Goal: Task Accomplishment & Management: Complete application form

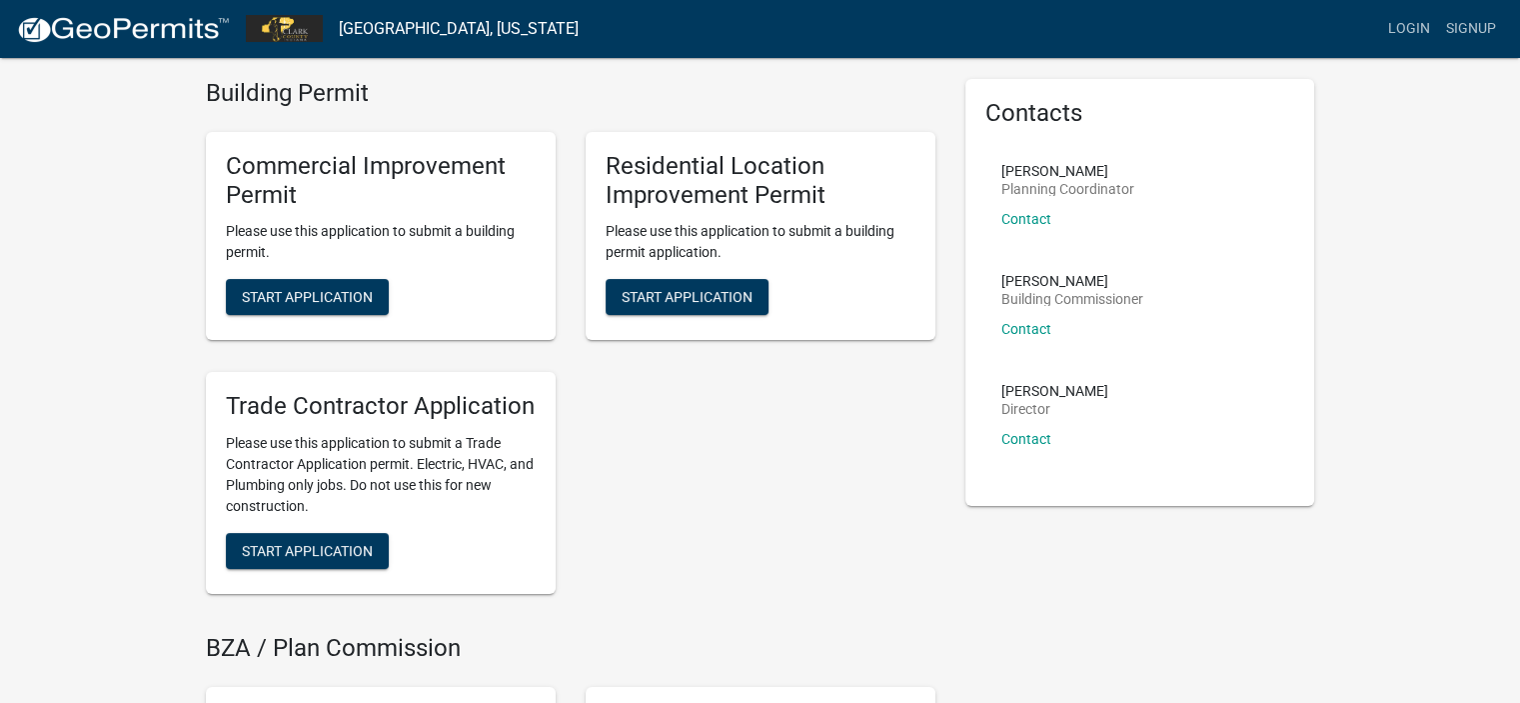
scroll to position [100, 0]
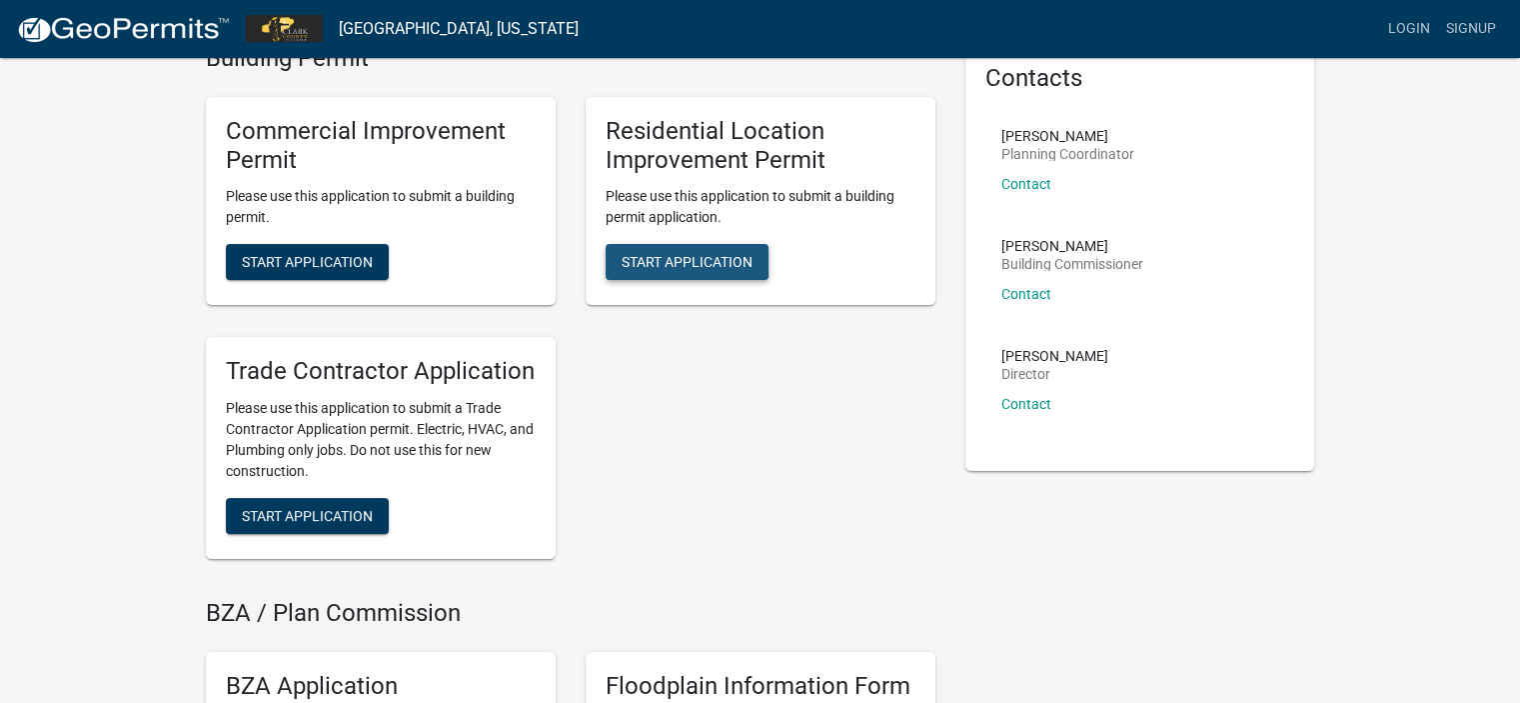
click at [675, 263] on span "Start Application" at bounding box center [687, 262] width 131 height 16
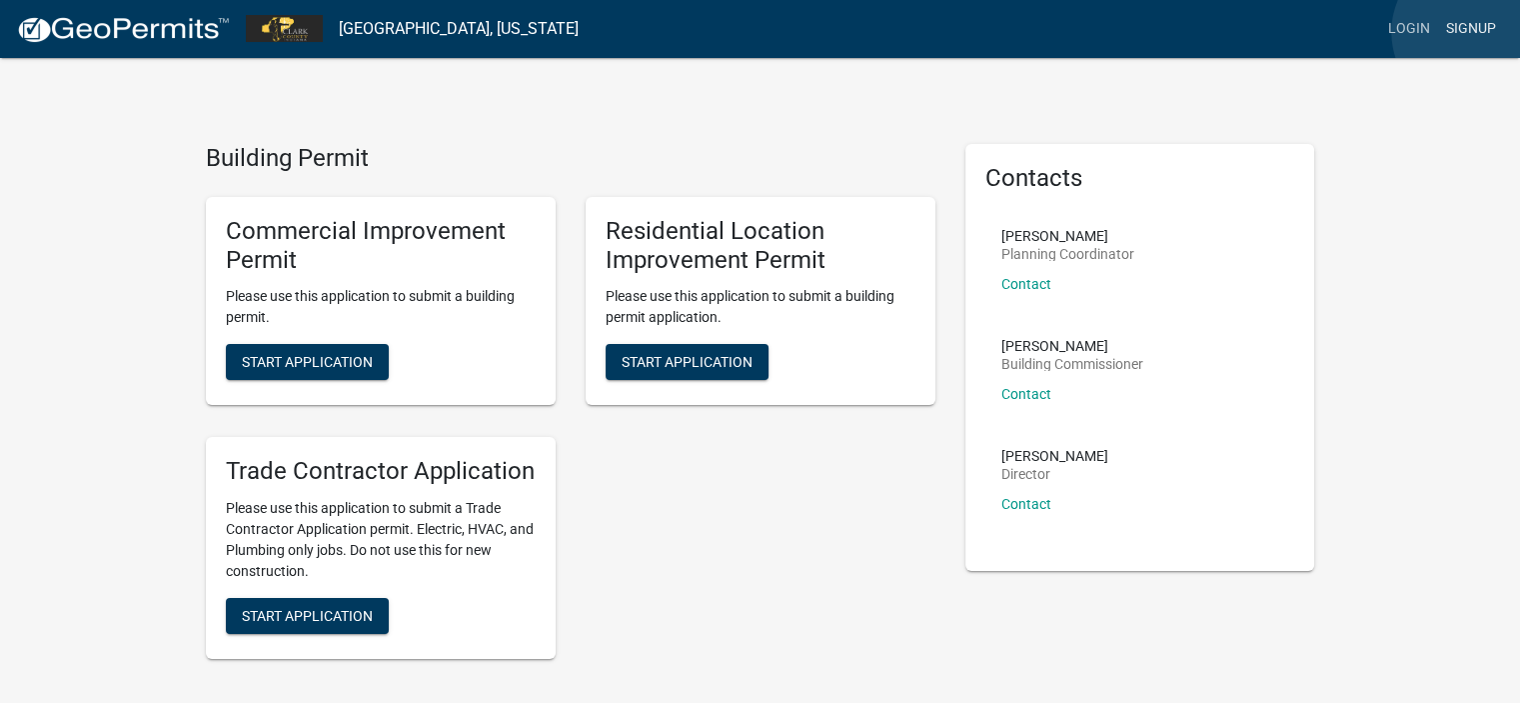
click at [1473, 32] on link "Signup" at bounding box center [1471, 29] width 66 height 38
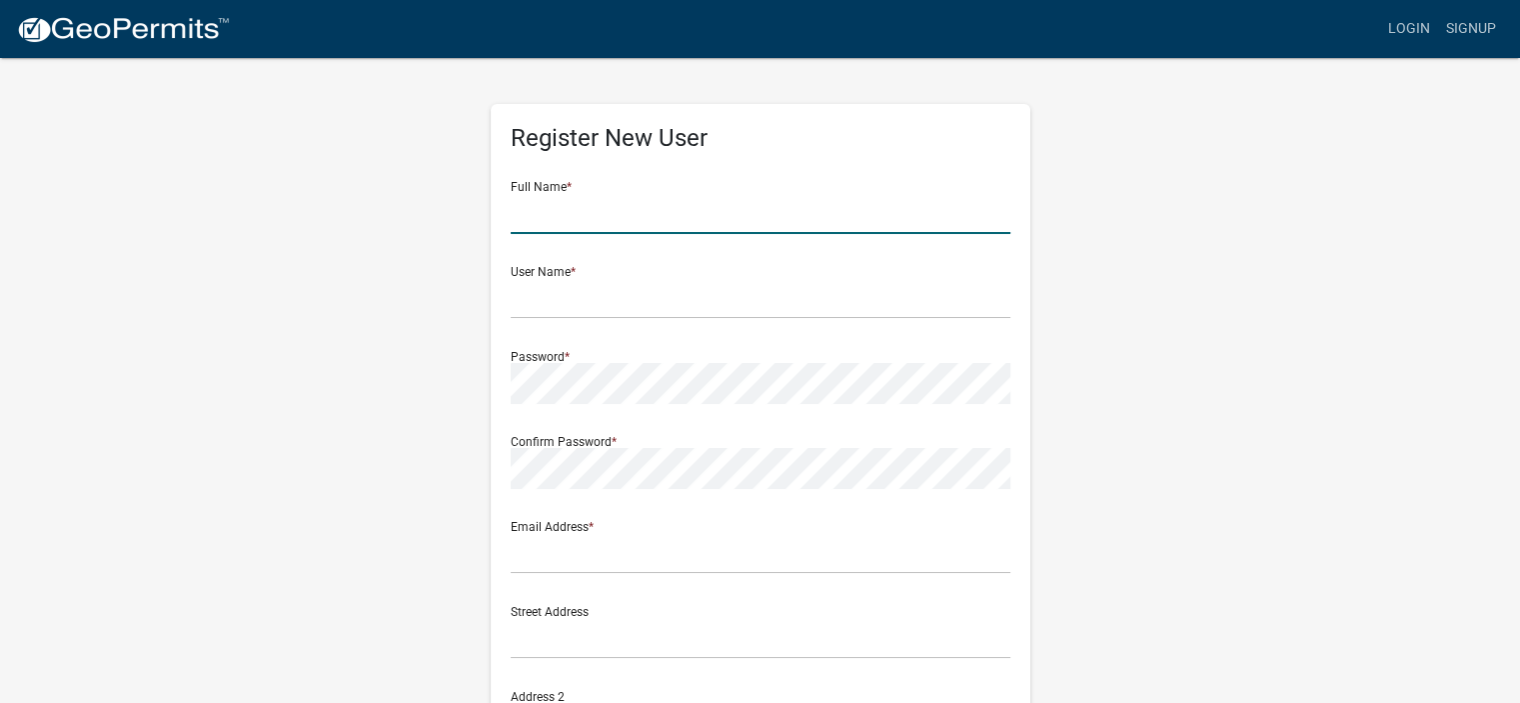
click at [644, 216] on input "text" at bounding box center [761, 213] width 500 height 41
type input "[PERSON_NAME]"
type input "[EMAIL_ADDRESS][DOMAIN_NAME]"
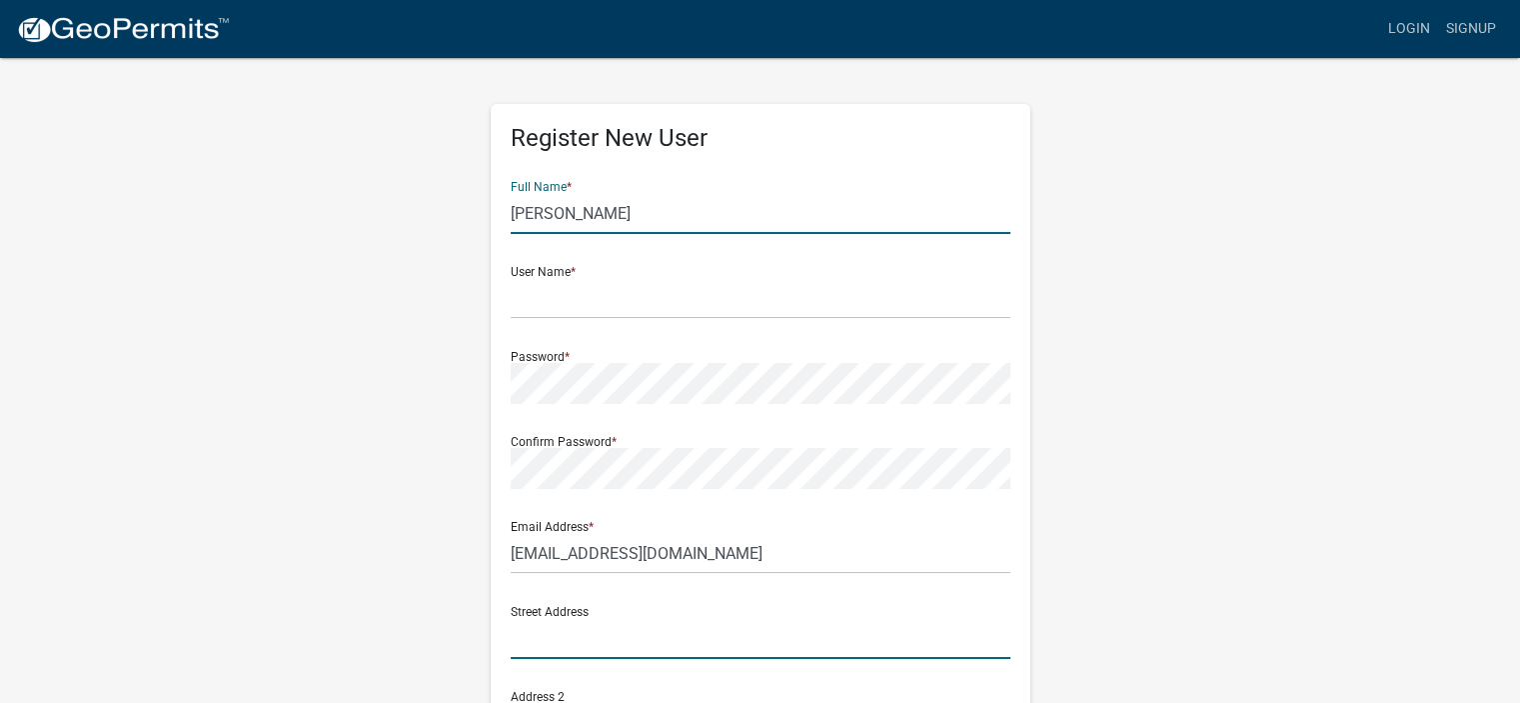
type input "[STREET_ADDRESS]"
type input "[GEOGRAPHIC_DATA][PERSON_NAME]"
type input "IN"
type input "46835"
type input "2604143002"
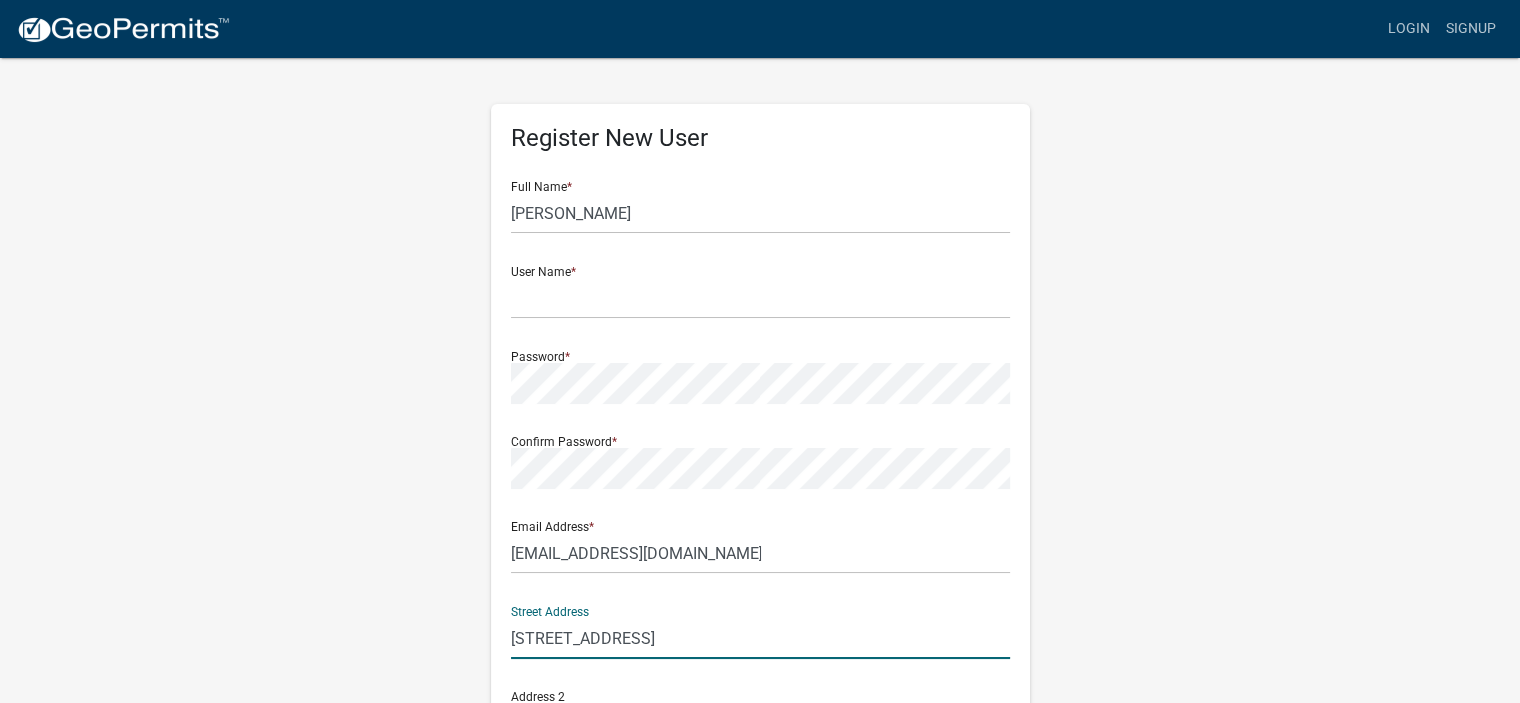
drag, startPoint x: 700, startPoint y: 646, endPoint x: 497, endPoint y: 639, distance: 203.0
click at [497, 639] on div "Register New User Full Name * Sharon J Meier User Name * Password * Confirm Pas…" at bounding box center [761, 581] width 540 height 954
type input "1406 Harry Hughes Road"
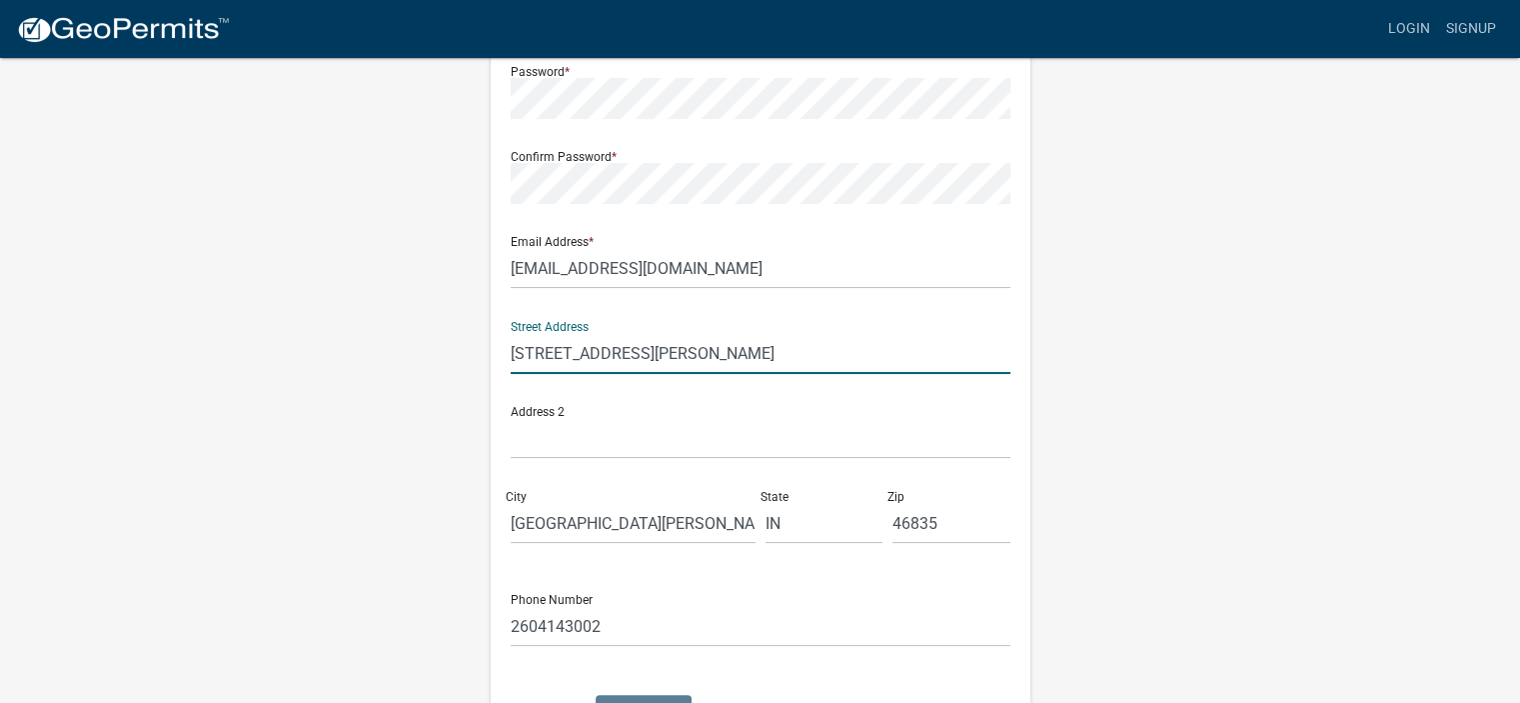
scroll to position [300, 0]
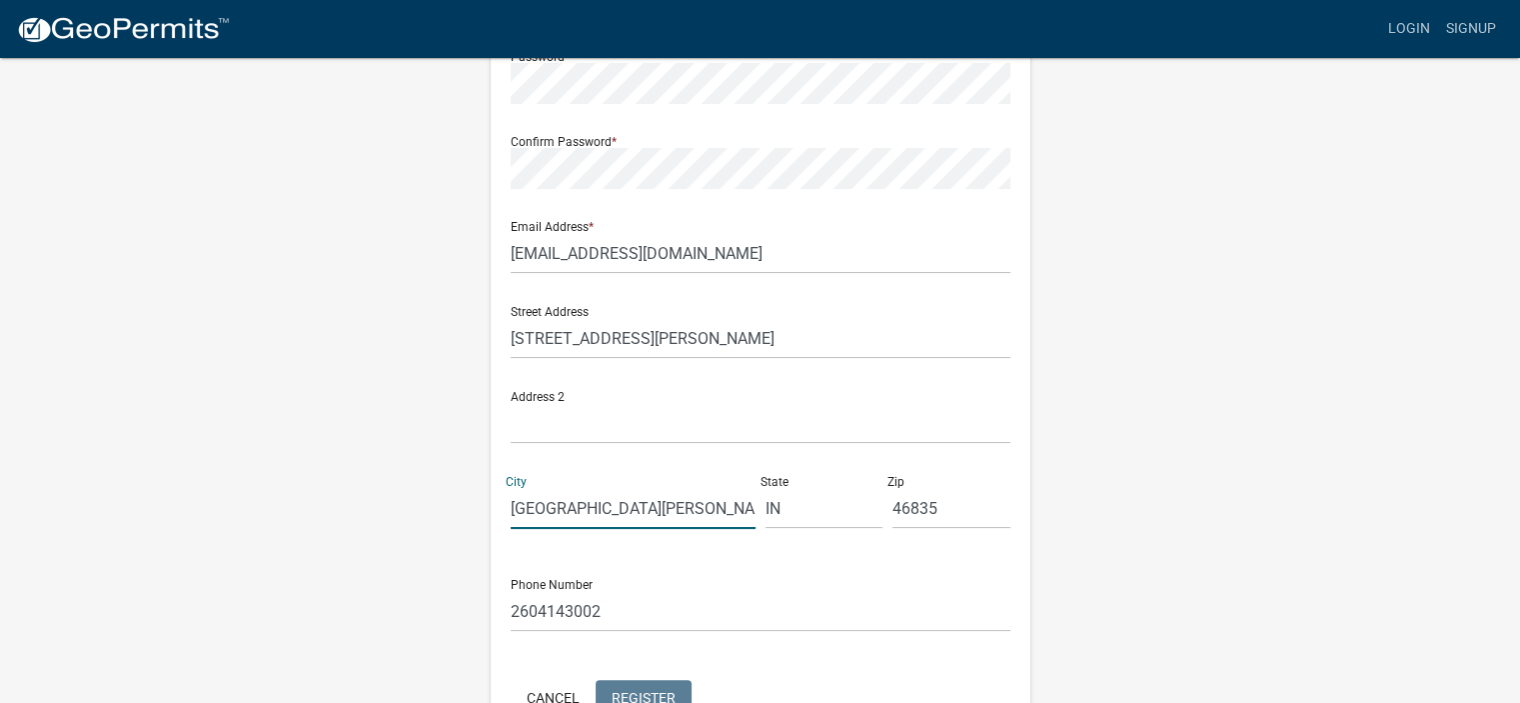
drag, startPoint x: 654, startPoint y: 509, endPoint x: 479, endPoint y: 508, distance: 174.9
click at [479, 508] on div "Register New User Full Name * Sharon J Meier User Name * Password * Confirm Pas…" at bounding box center [761, 290] width 570 height 1069
type input "Charlestown"
click at [950, 510] on input "46835" at bounding box center [951, 508] width 118 height 41
type input "47111"
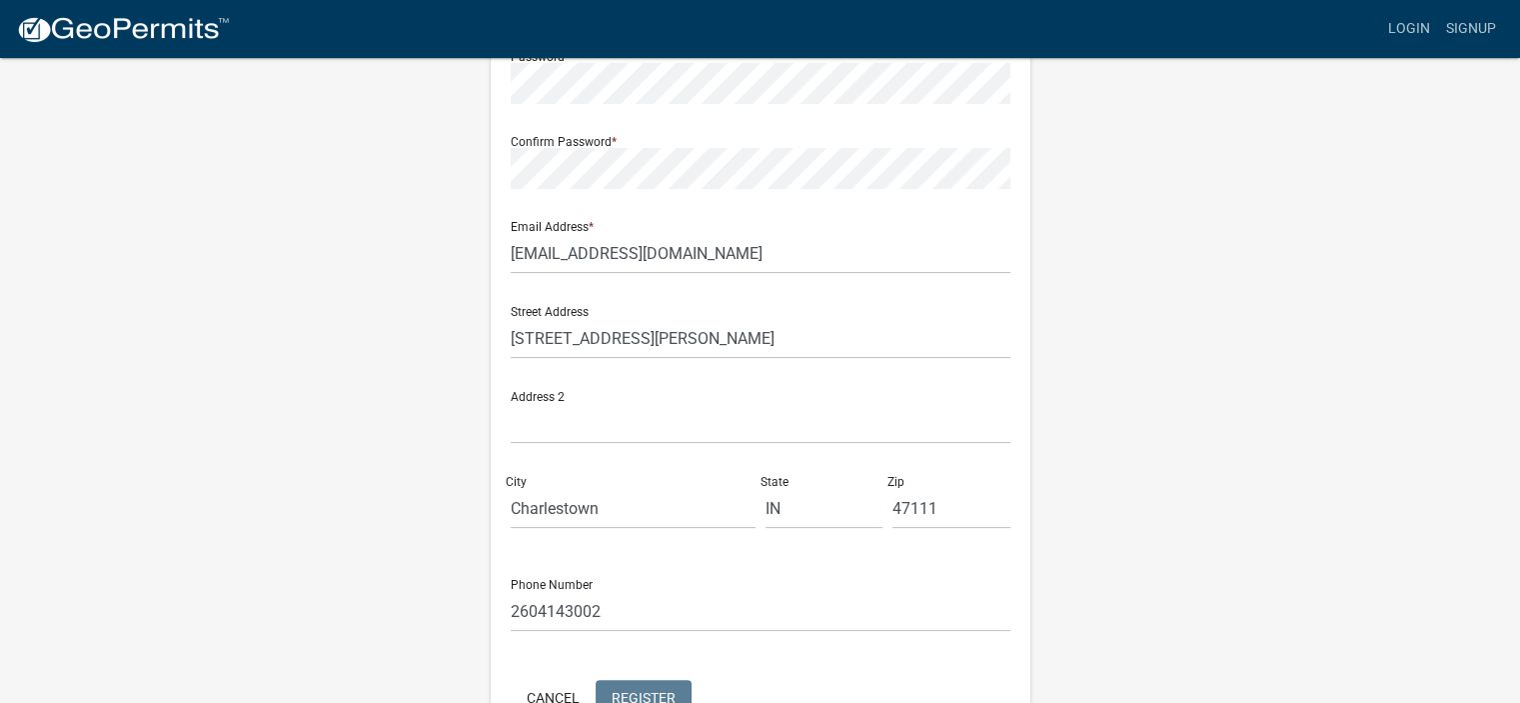
click at [1131, 427] on div "Register New User Full Name * Sharon J Meier User Name * Password * Confirm Pas…" at bounding box center [760, 290] width 1139 height 1069
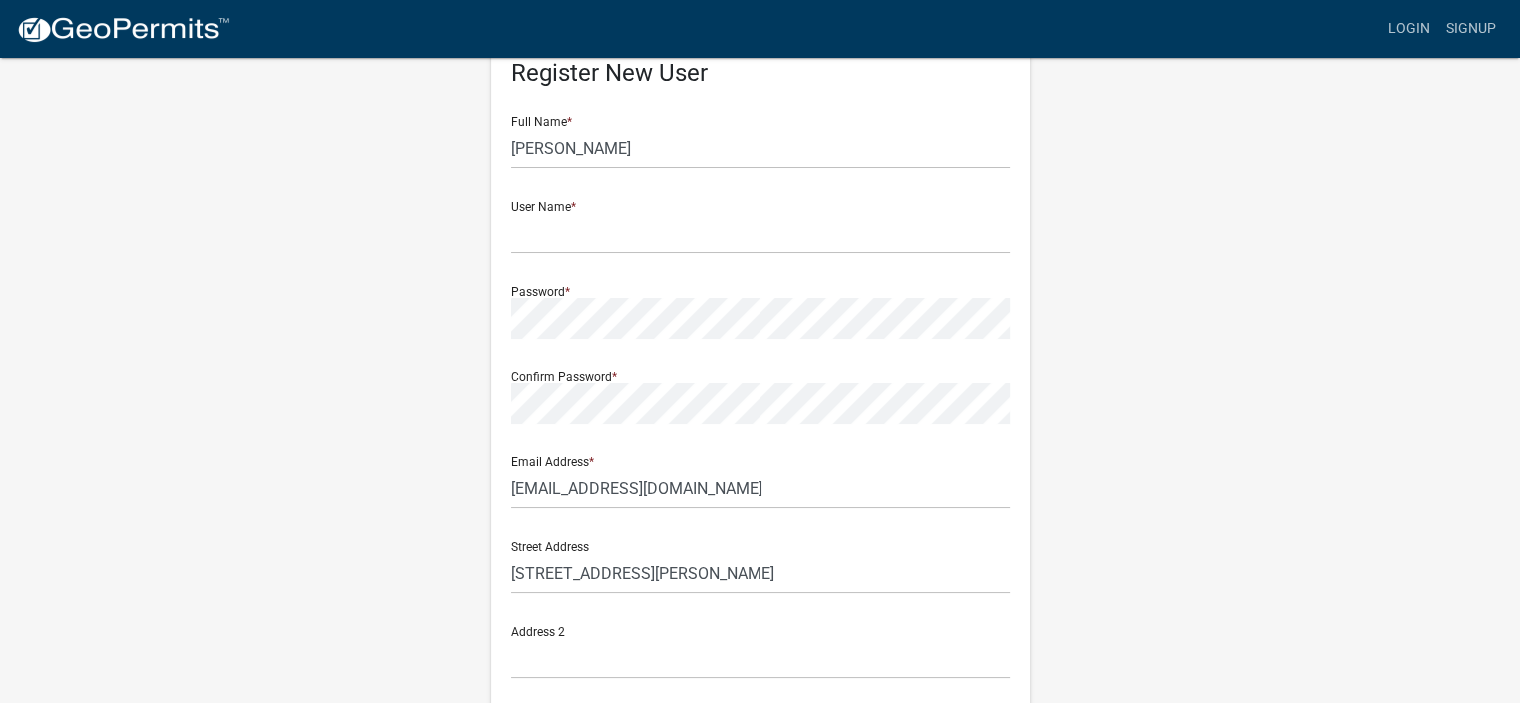
scroll to position [0, 0]
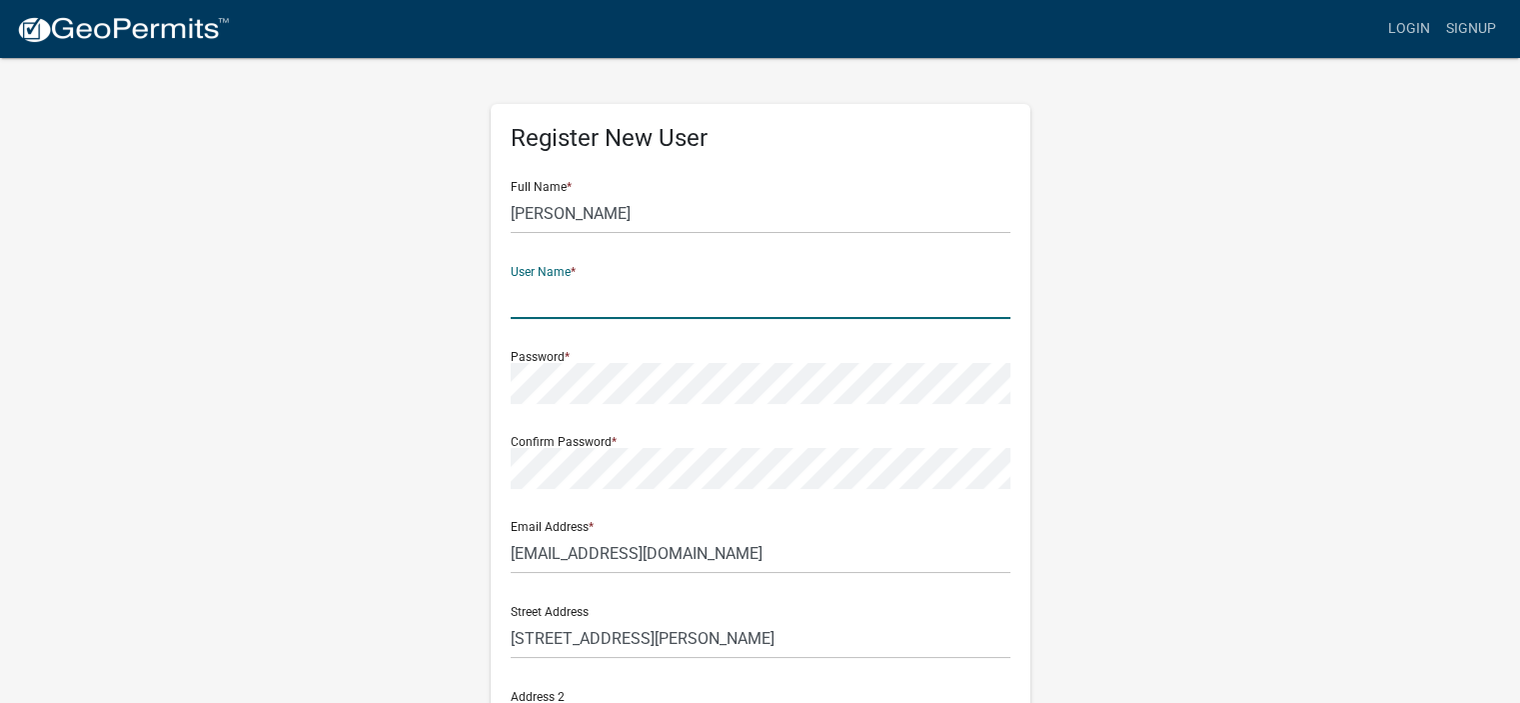
click at [532, 293] on input "text" at bounding box center [761, 298] width 500 height 41
type input "FarmLife22"
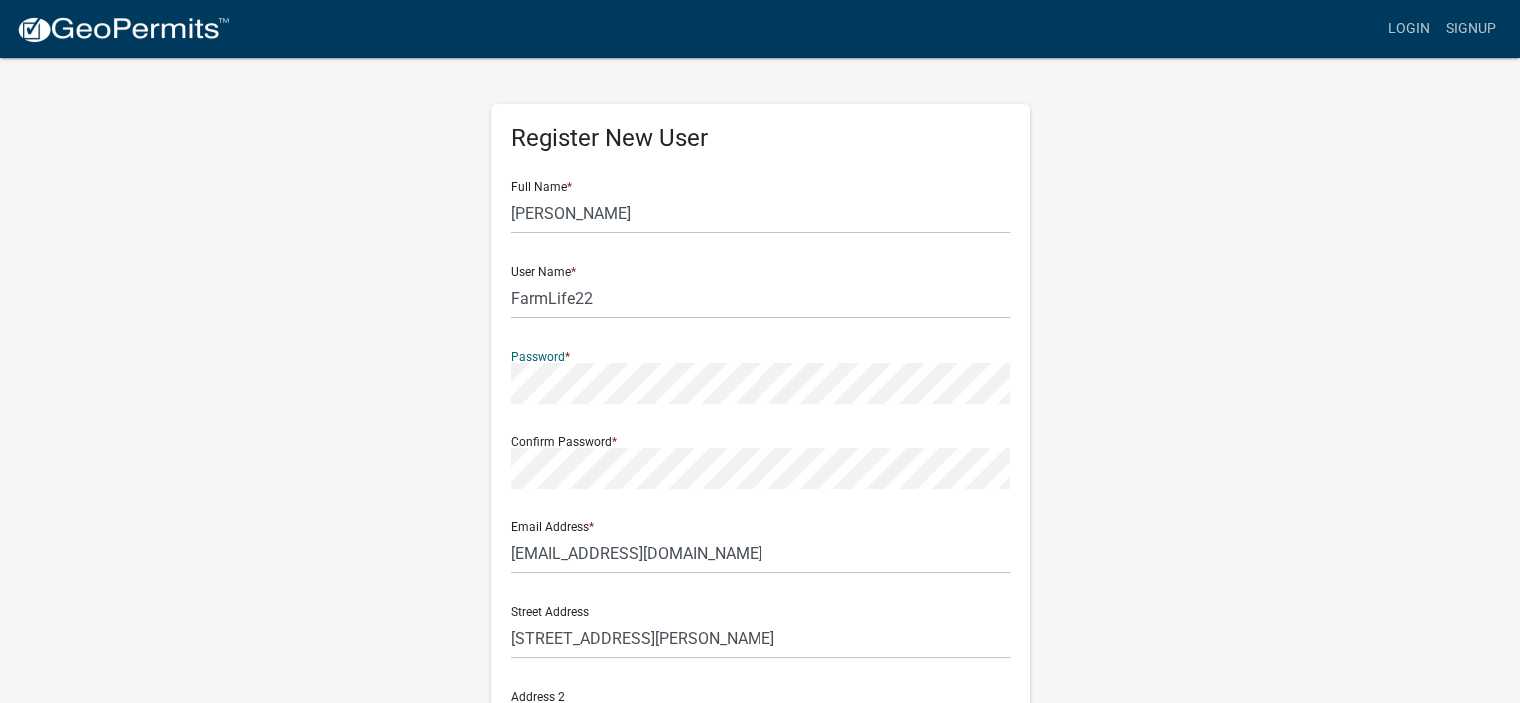
click at [504, 375] on div "Register New User Full Name * Sharon J Meier User Name * FarmLife22 Password * …" at bounding box center [761, 581] width 540 height 954
drag, startPoint x: 509, startPoint y: 376, endPoint x: 481, endPoint y: 425, distance: 56.4
click at [481, 425] on div "Register New User Full Name * Sharon J Meier User Name * FarmLife22 Password * …" at bounding box center [761, 590] width 570 height 1069
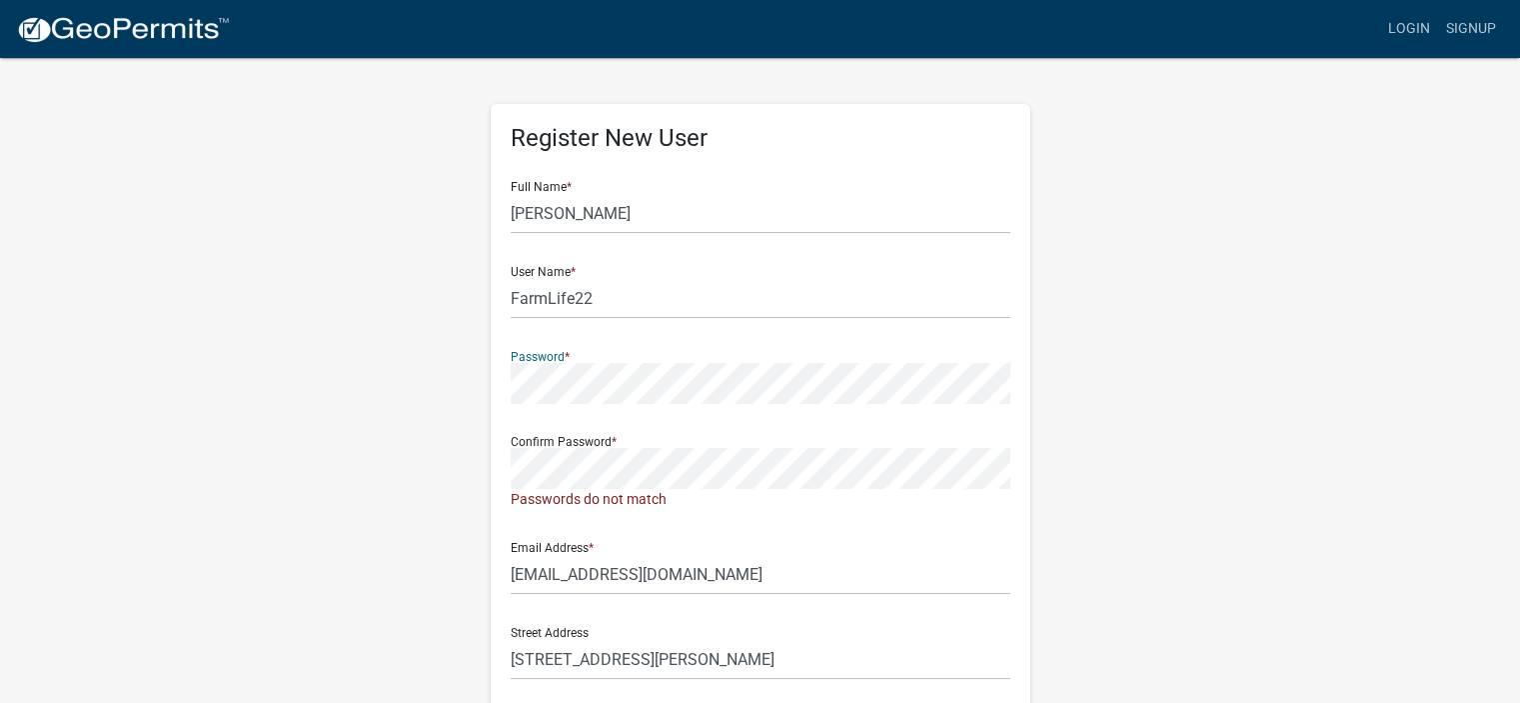
click at [456, 411] on div "Register New User Full Name * Sharon J Meier User Name * FarmLife22 Password * …" at bounding box center [760, 601] width 1139 height 1090
click at [383, 503] on div "Register New User Full Name * Sharon J Meier User Name * FarmLife22 Password * …" at bounding box center [760, 601] width 1139 height 1090
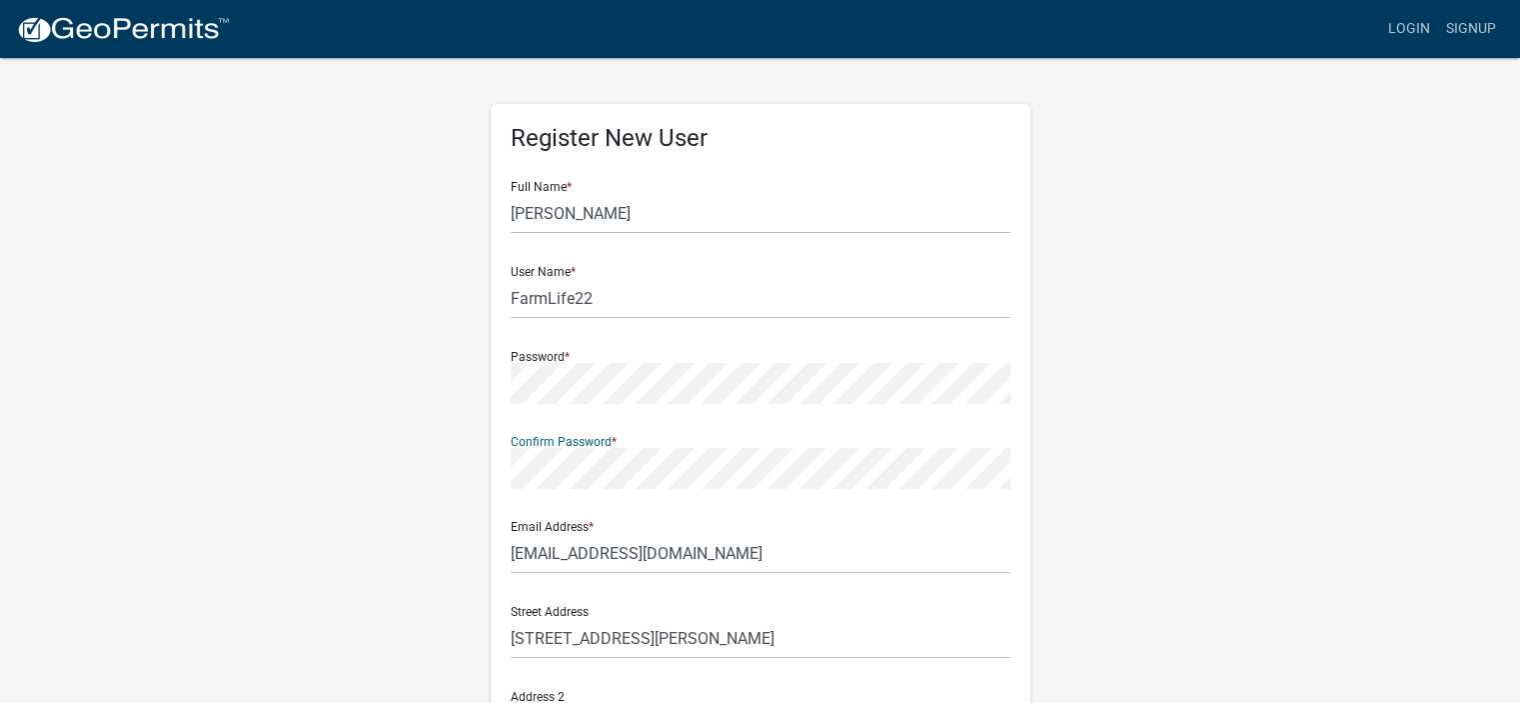
scroll to position [400, 0]
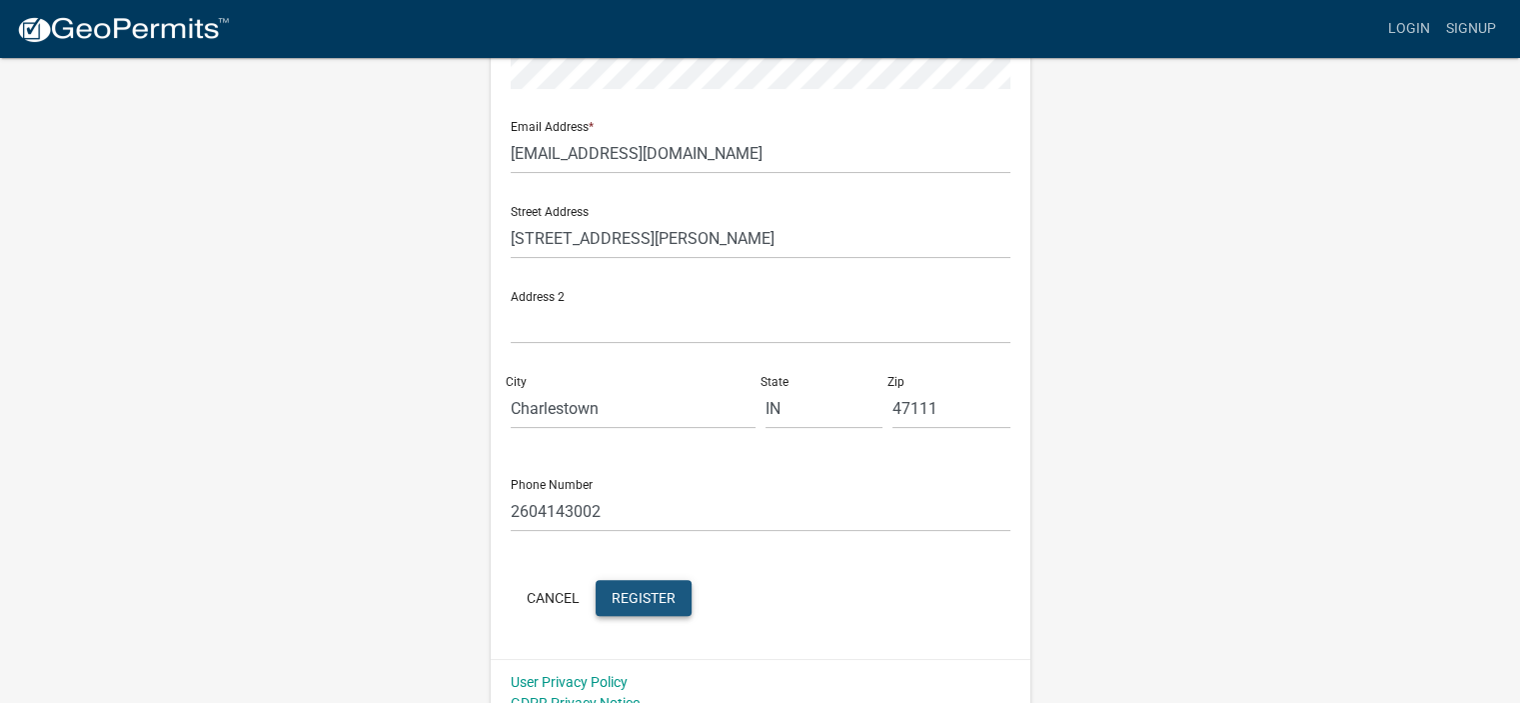
click at [644, 591] on span "Register" at bounding box center [644, 597] width 64 height 16
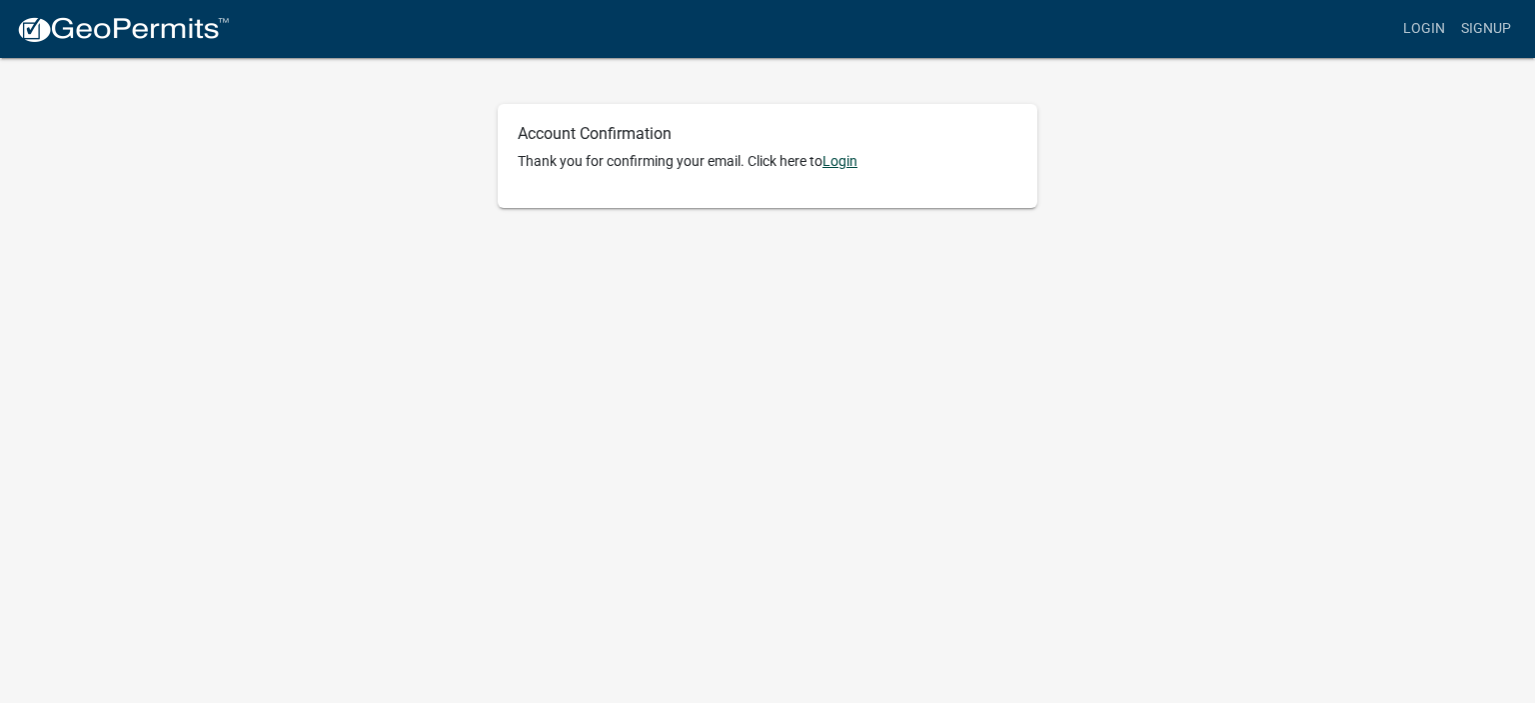
click at [850, 167] on link "Login" at bounding box center [840, 161] width 35 height 16
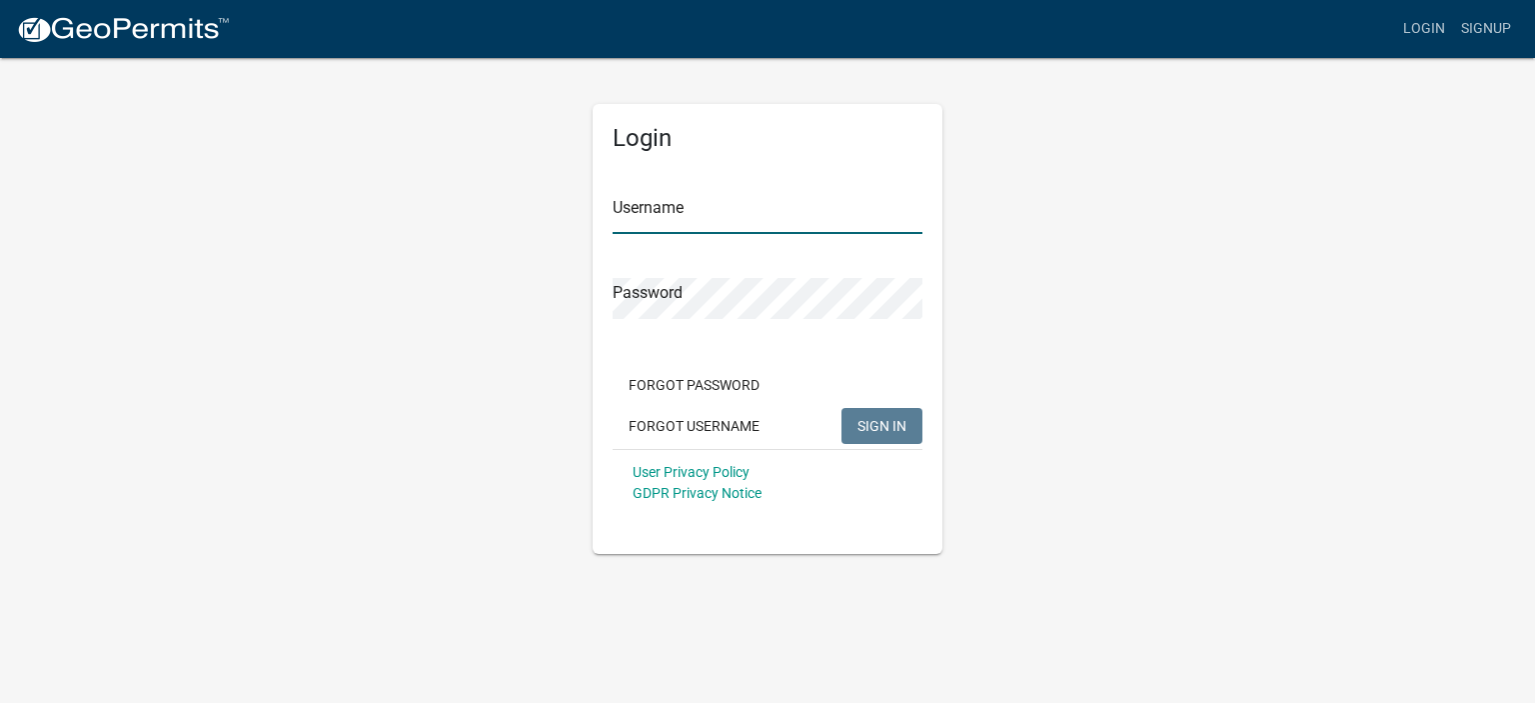
type input "FarmLife22"
click at [878, 421] on span "SIGN IN" at bounding box center [881, 425] width 49 height 16
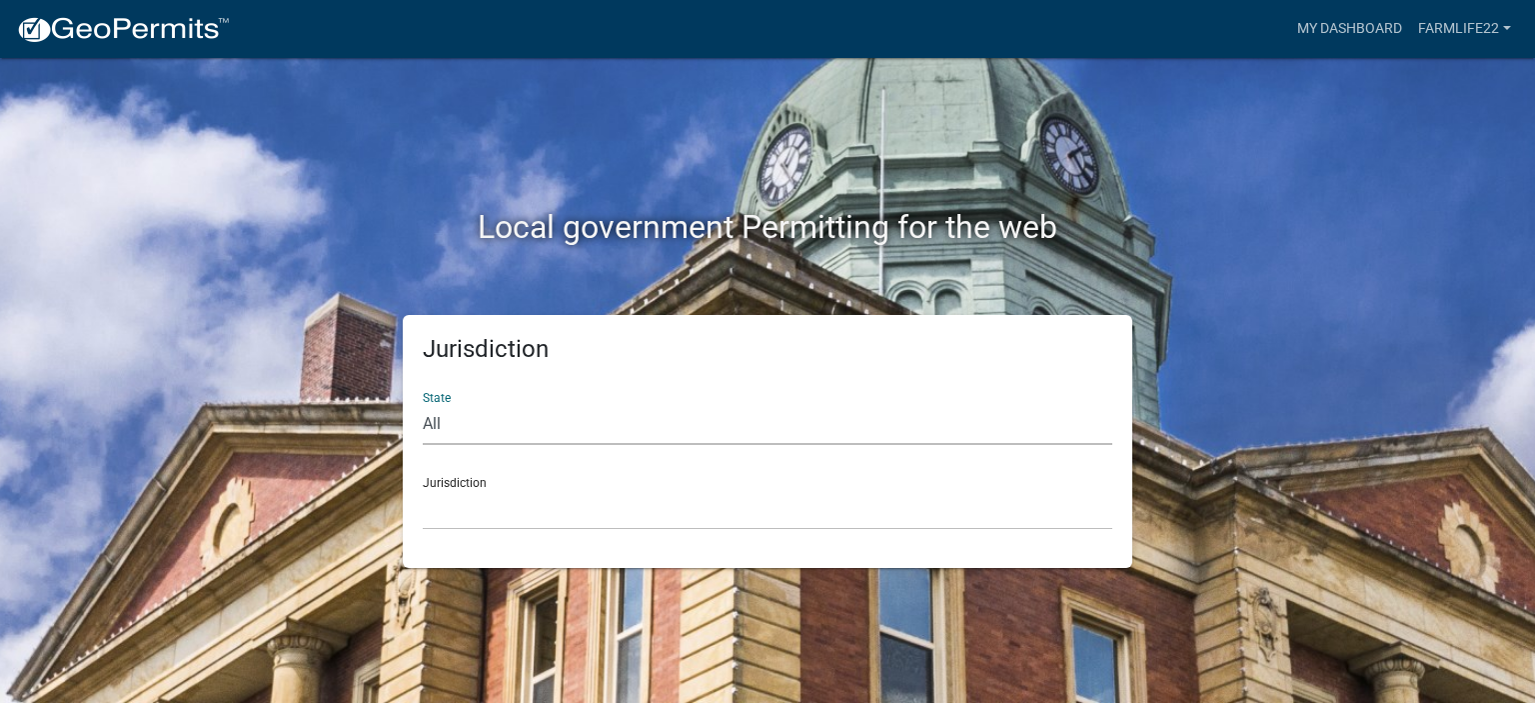
click at [570, 420] on select "All [US_STATE] [US_STATE] [US_STATE] [US_STATE] [US_STATE] [US_STATE] [US_STATE…" at bounding box center [768, 424] width 690 height 41
select select "[US_STATE]"
click at [423, 404] on select "All [US_STATE] [US_STATE] [US_STATE] [US_STATE] [US_STATE] [US_STATE] [US_STATE…" at bounding box center [768, 424] width 690 height 41
click at [436, 508] on select "City of [GEOGRAPHIC_DATA], [US_STATE] City of [GEOGRAPHIC_DATA], [US_STATE] Cit…" at bounding box center [768, 509] width 690 height 41
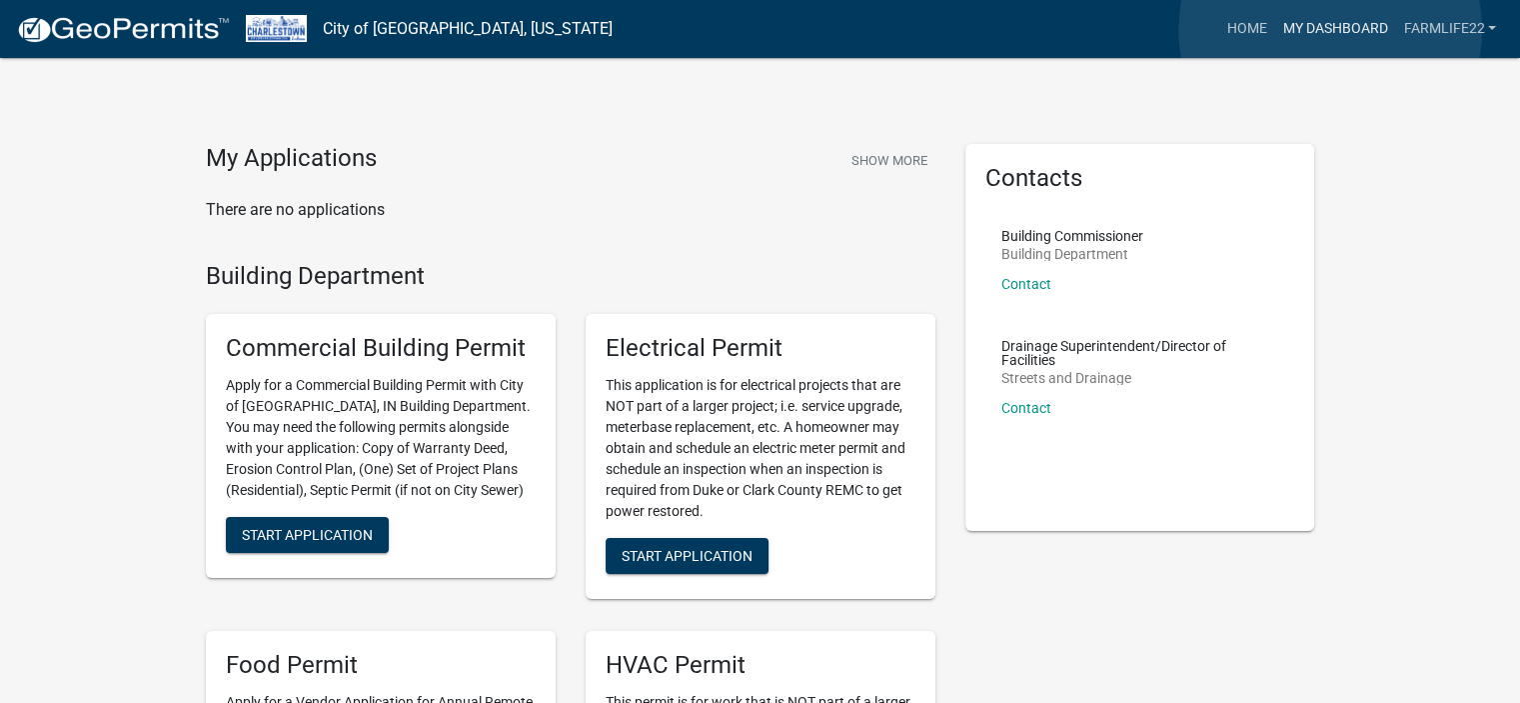
click at [1330, 30] on link "My Dashboard" at bounding box center [1334, 29] width 121 height 38
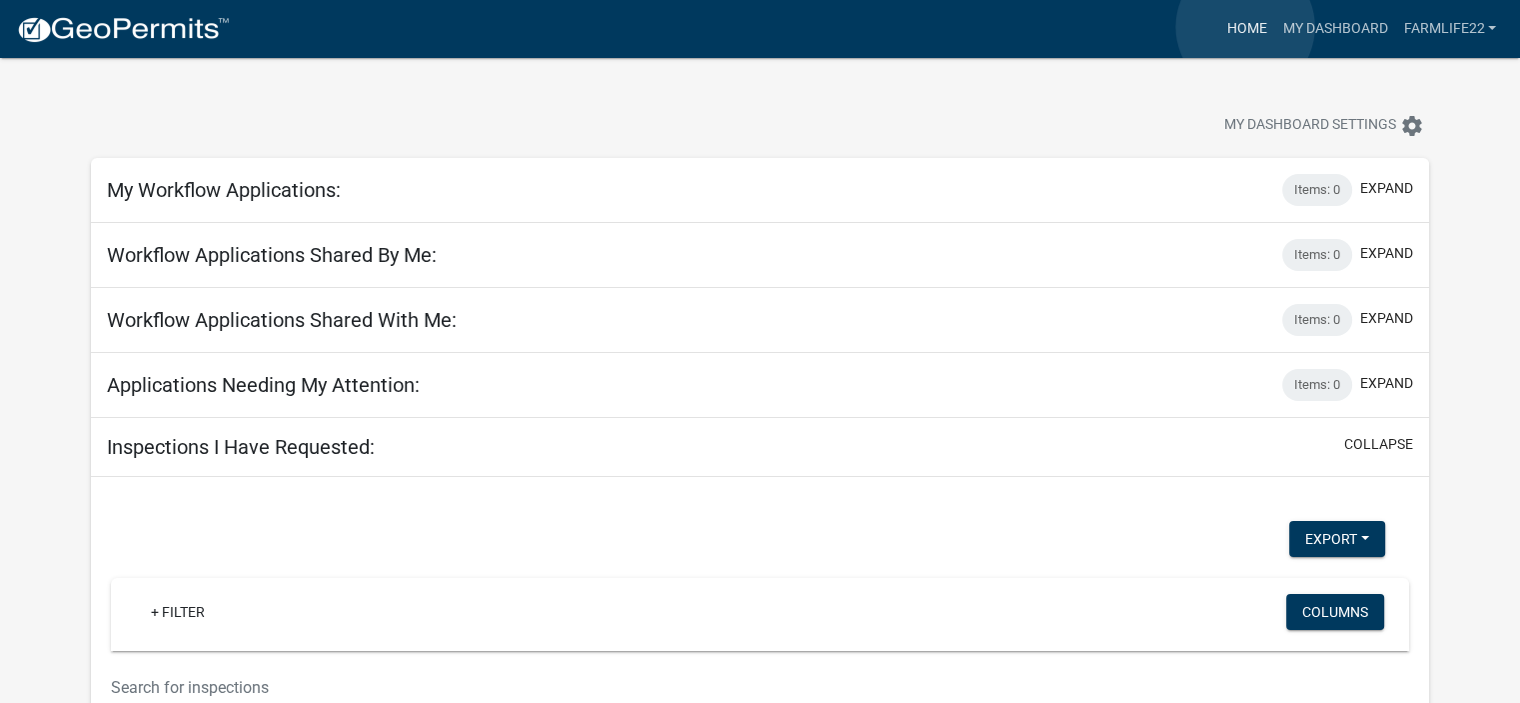
click at [1245, 27] on link "Home" at bounding box center [1246, 29] width 56 height 38
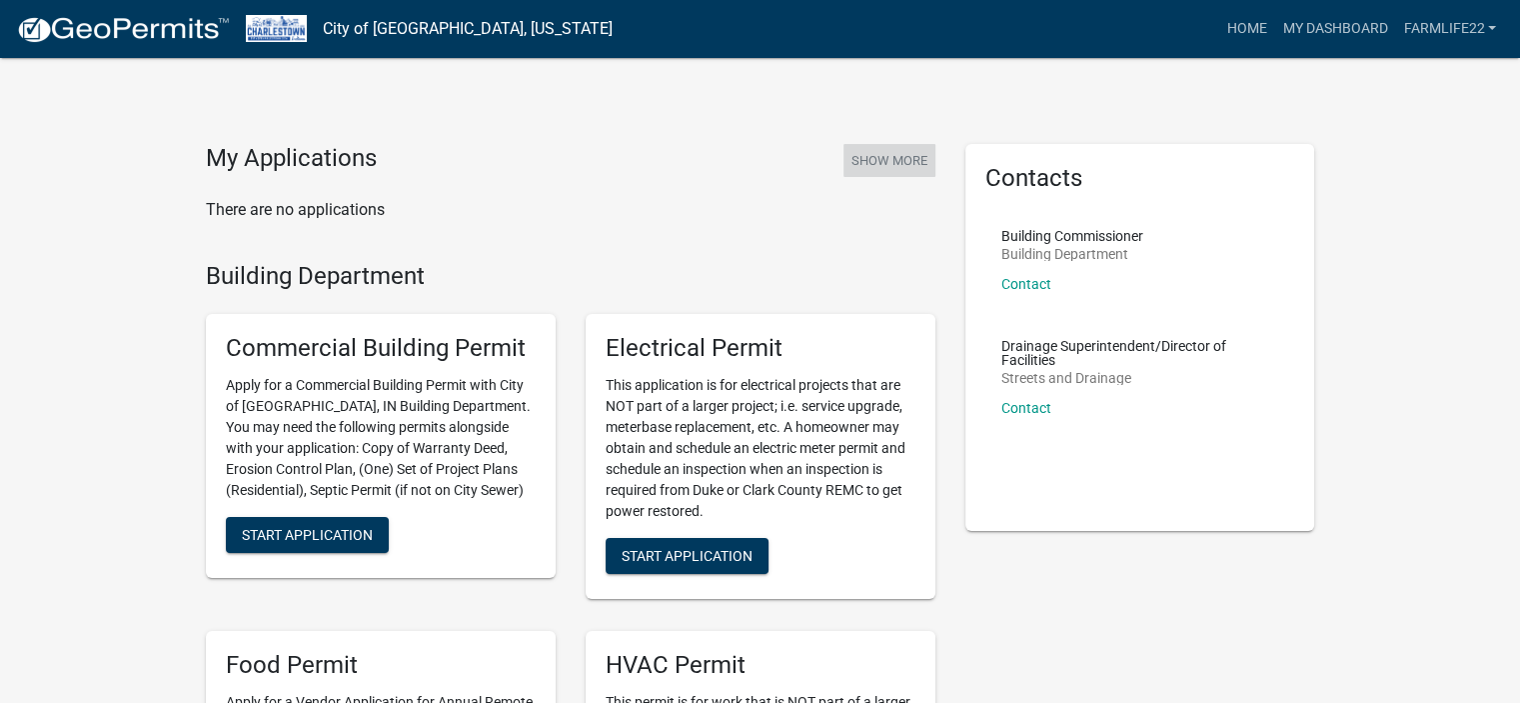
click at [871, 167] on button "Show More" at bounding box center [890, 160] width 92 height 33
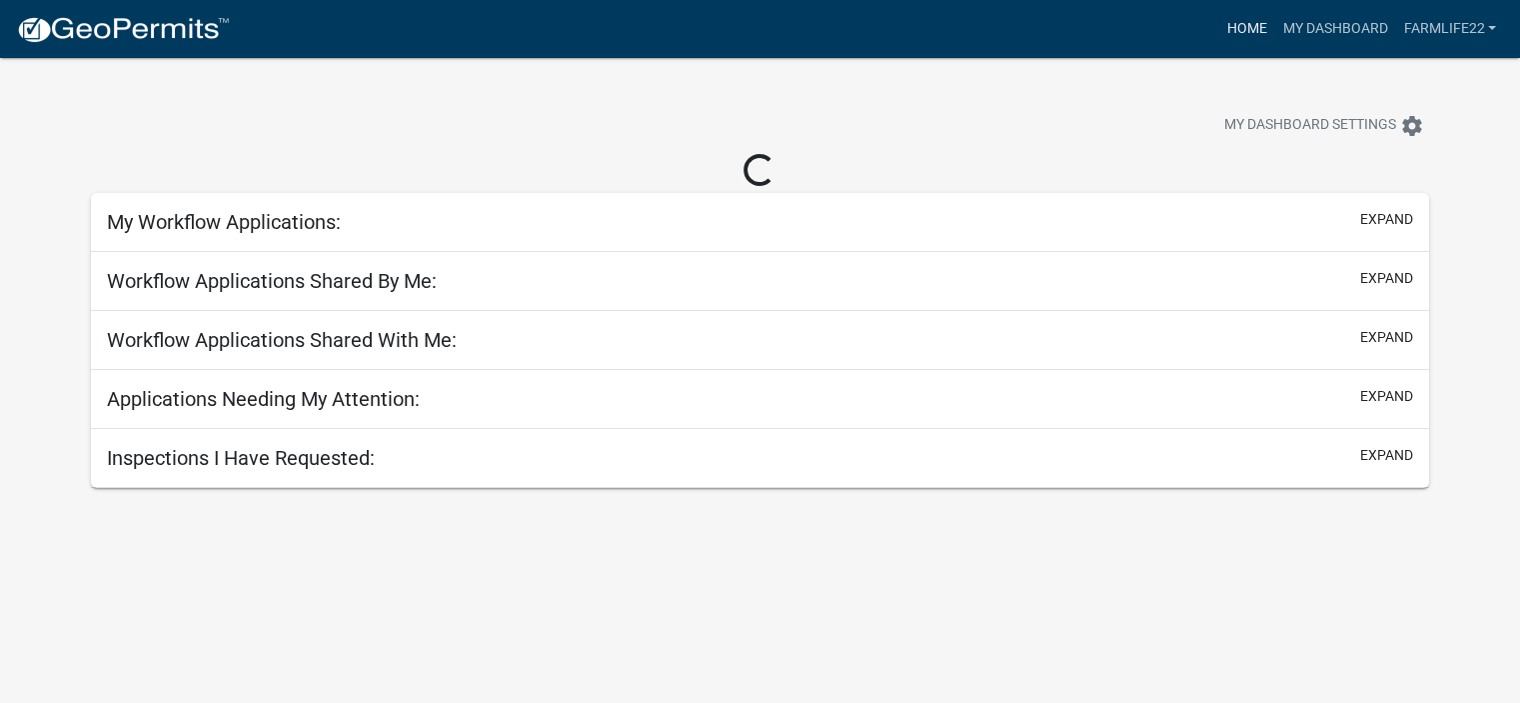
click at [1258, 23] on link "Home" at bounding box center [1246, 29] width 56 height 38
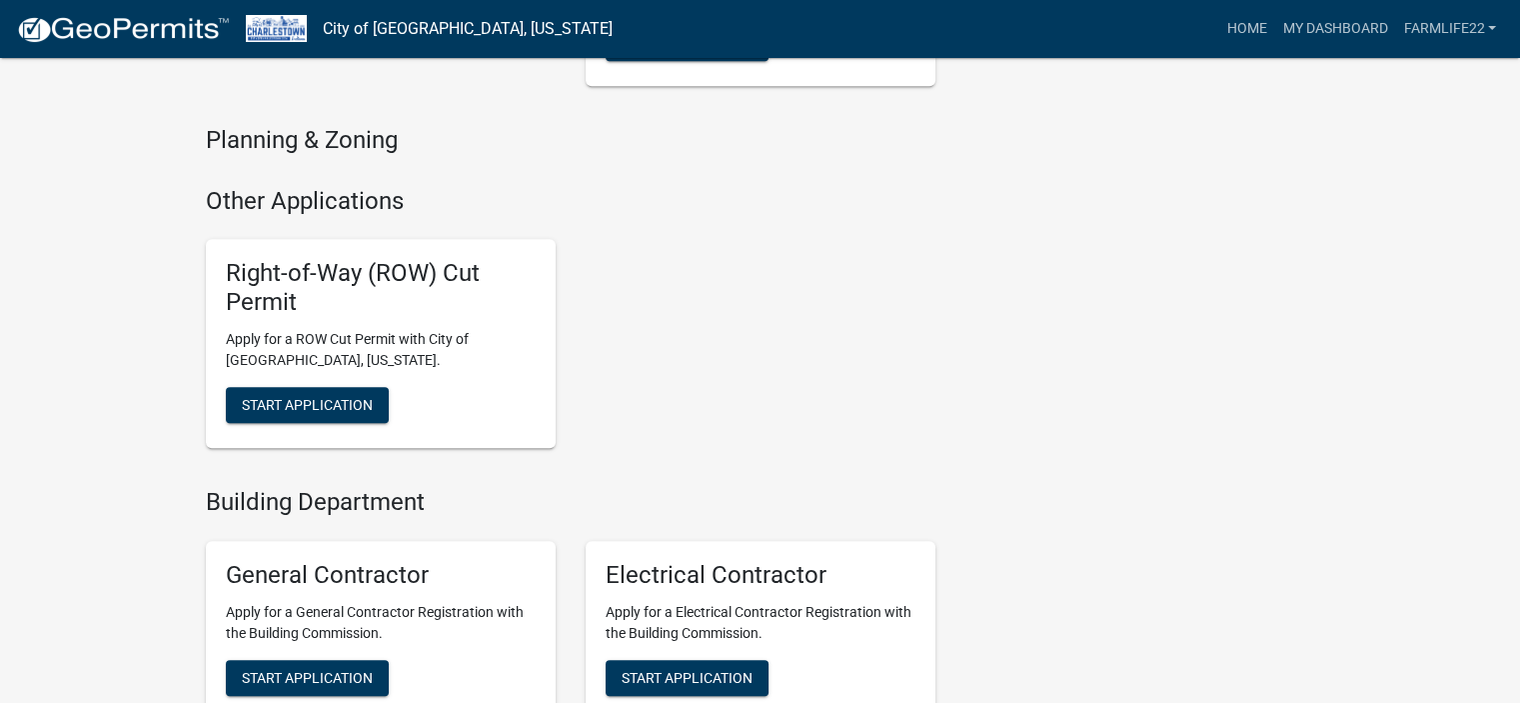
scroll to position [1599, 0]
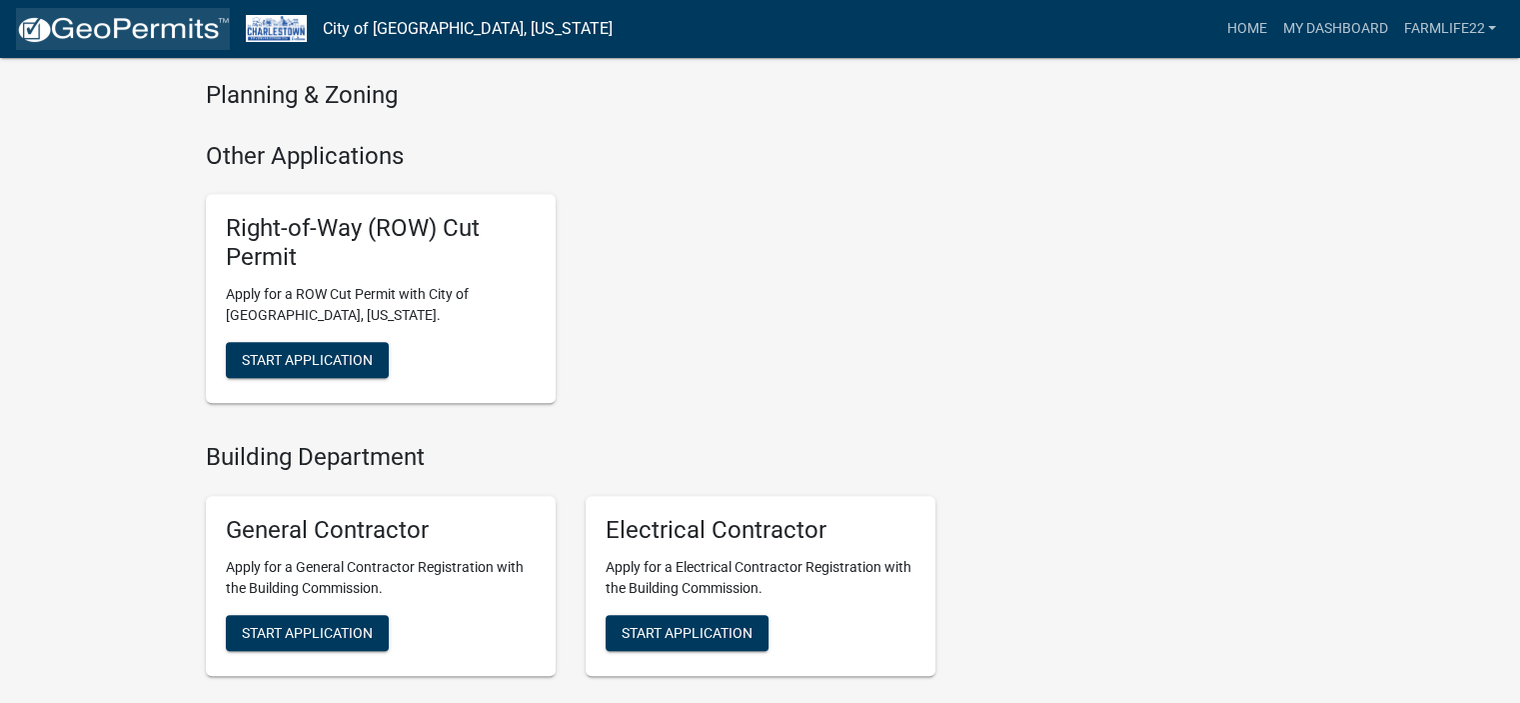
click at [82, 20] on img at bounding box center [123, 30] width 214 height 30
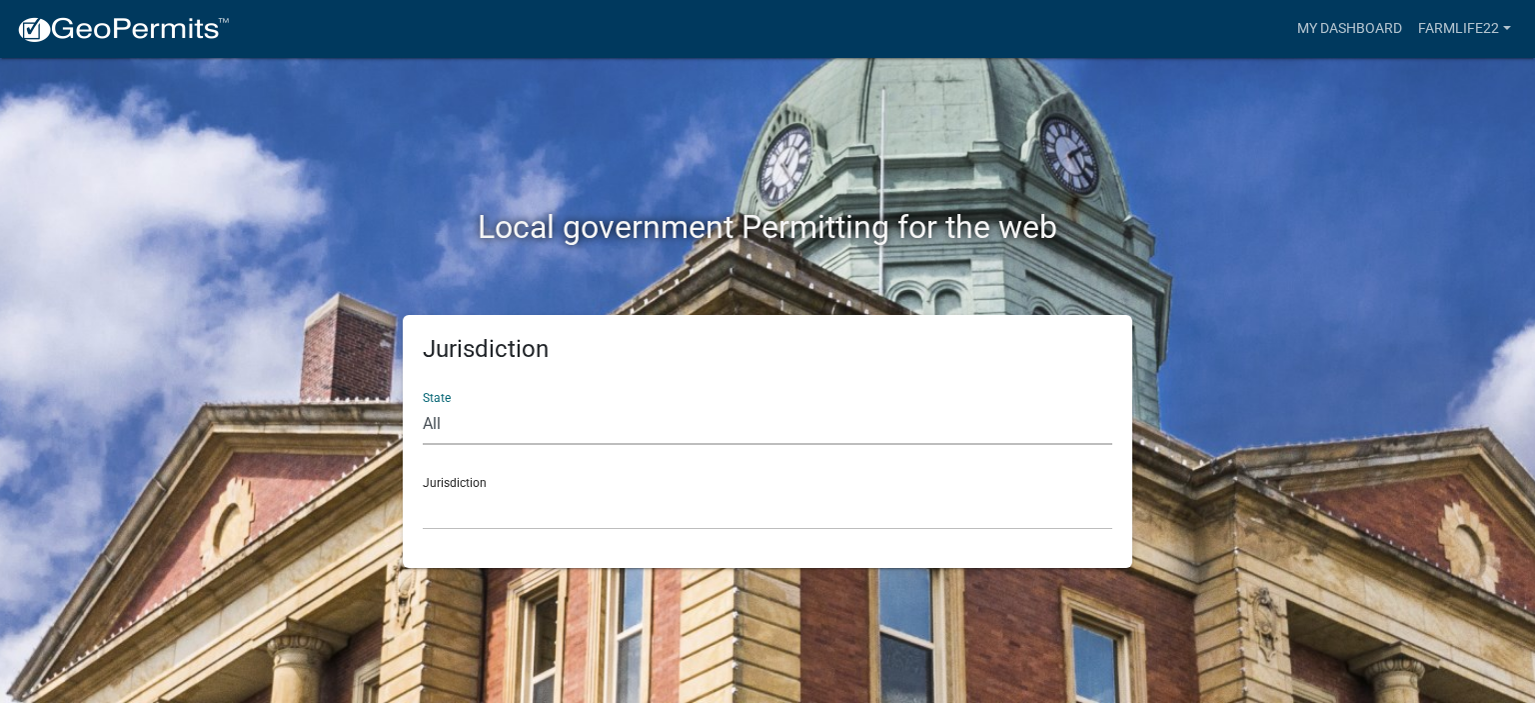
click at [476, 427] on select "All [US_STATE] [US_STATE] [US_STATE] [US_STATE] [US_STATE] [US_STATE] [US_STATE…" at bounding box center [768, 424] width 690 height 41
select select "[US_STATE]"
click at [423, 404] on select "All [US_STATE] [US_STATE] [US_STATE] [US_STATE] [US_STATE] [US_STATE] [US_STATE…" at bounding box center [768, 424] width 690 height 41
click at [461, 495] on select "City of [GEOGRAPHIC_DATA], [US_STATE] City of [GEOGRAPHIC_DATA], [US_STATE] Cit…" at bounding box center [768, 509] width 690 height 41
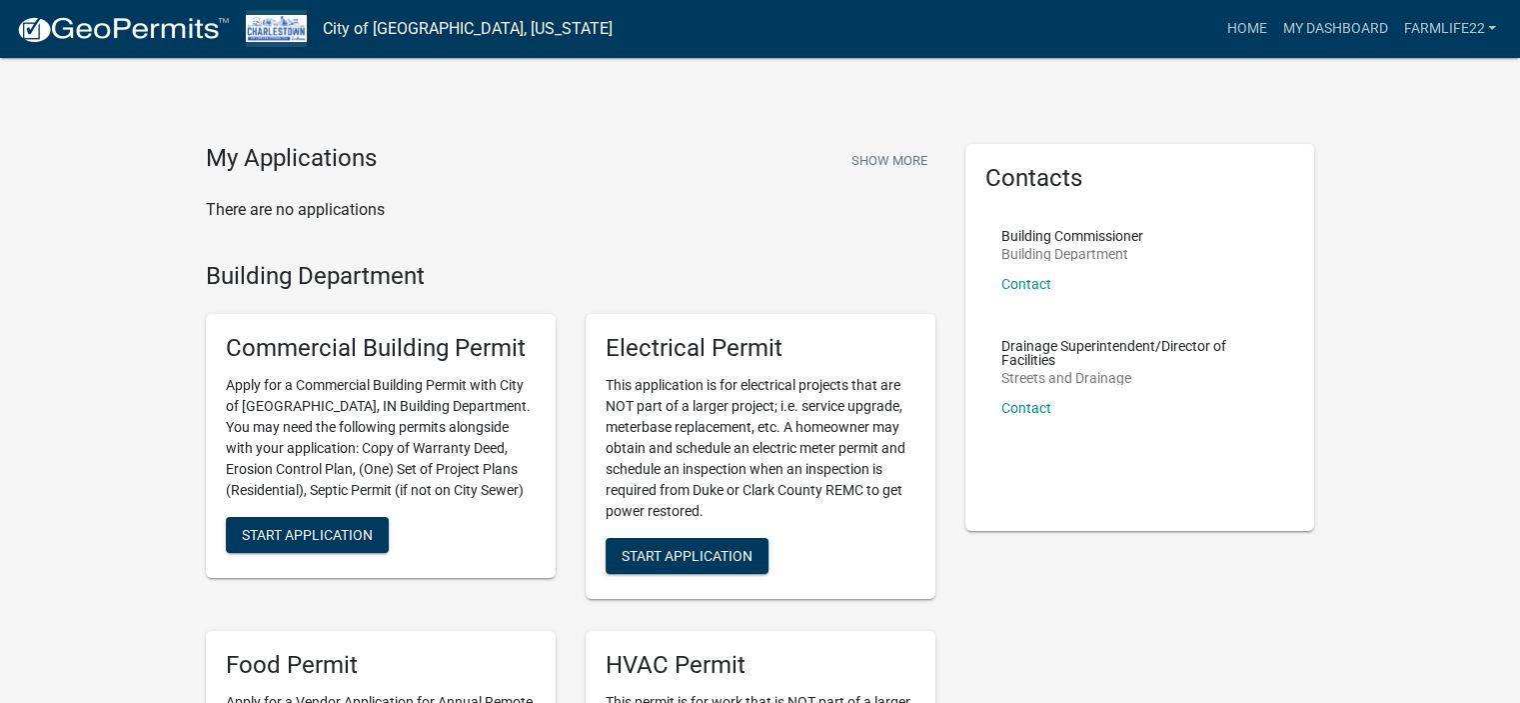
click at [275, 31] on img at bounding box center [276, 28] width 61 height 27
click at [30, 26] on img at bounding box center [123, 30] width 214 height 30
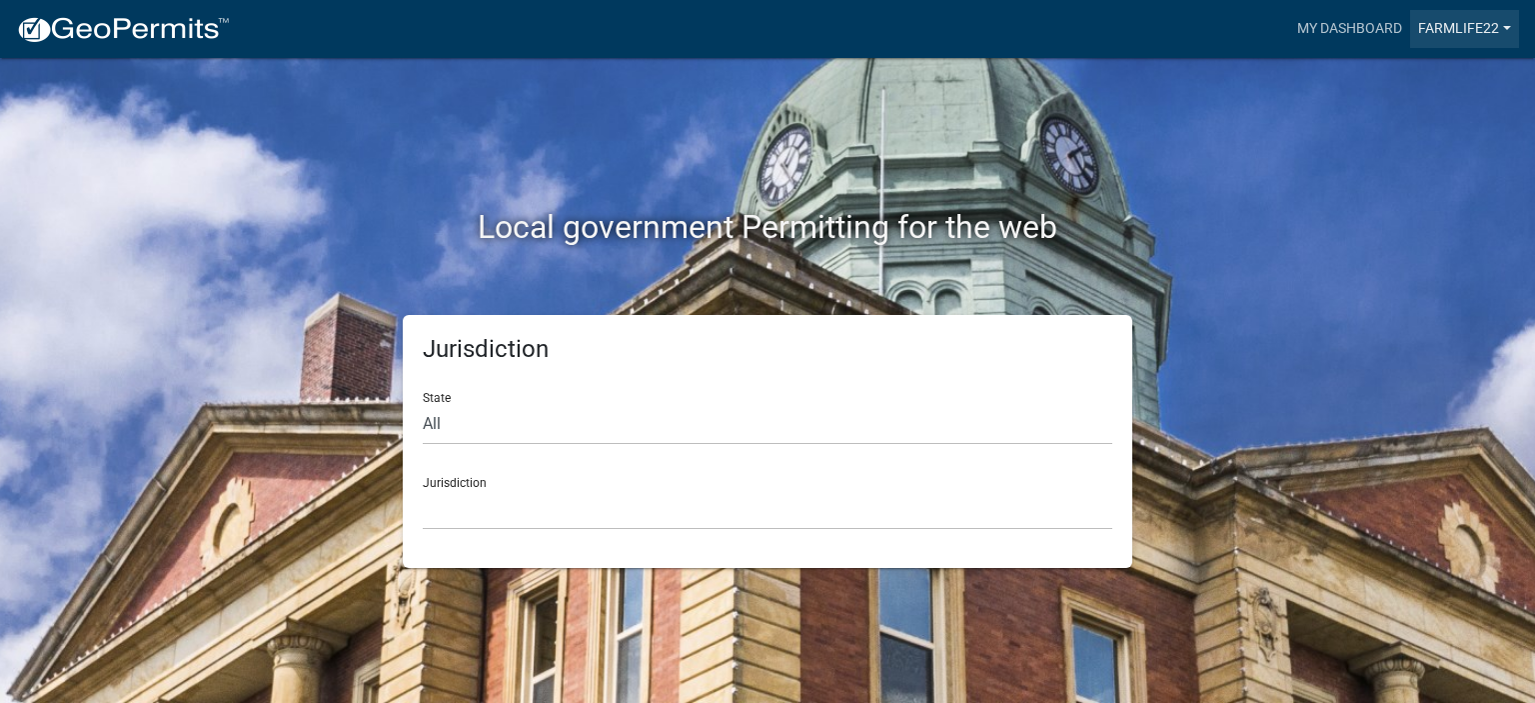
click at [1498, 21] on link "FarmLife22" at bounding box center [1464, 29] width 109 height 38
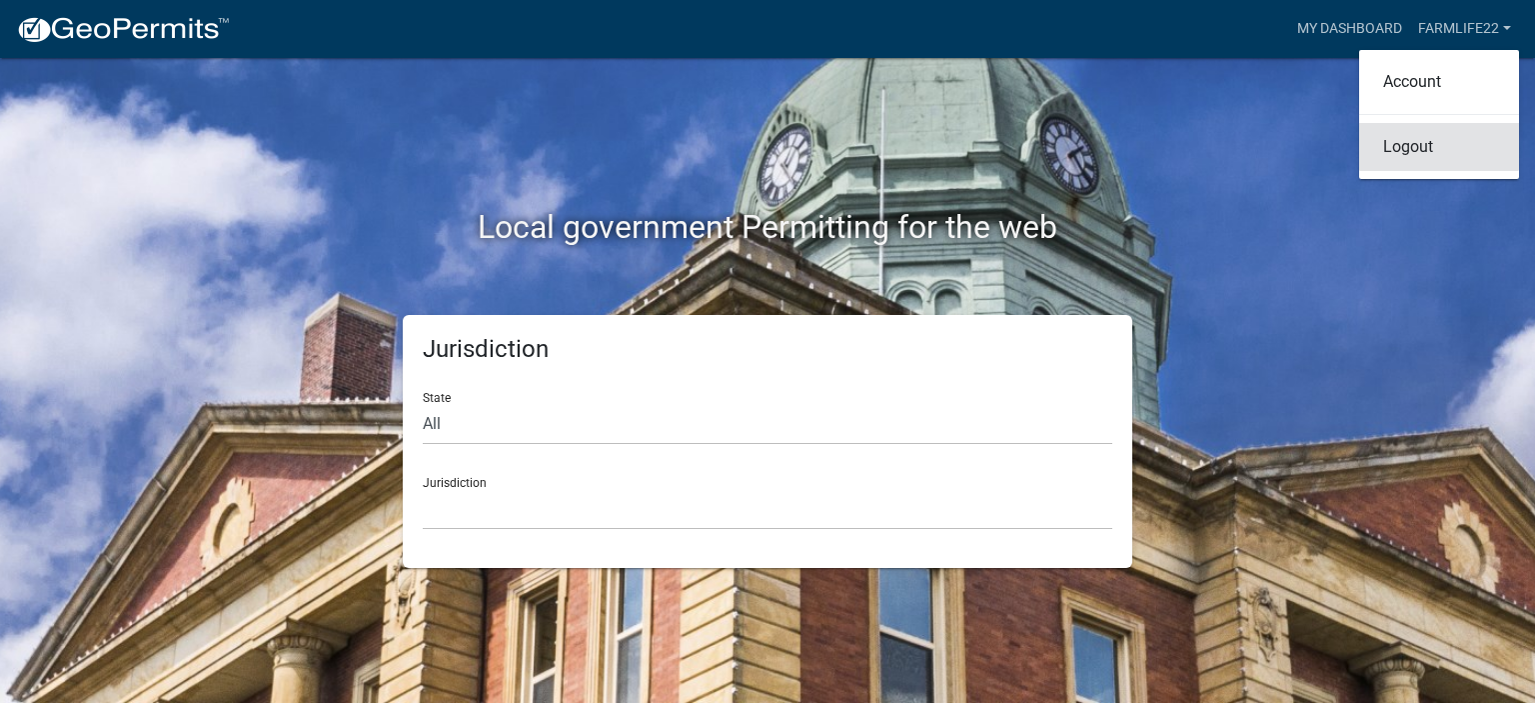
click at [1420, 143] on link "Logout" at bounding box center [1439, 147] width 160 height 48
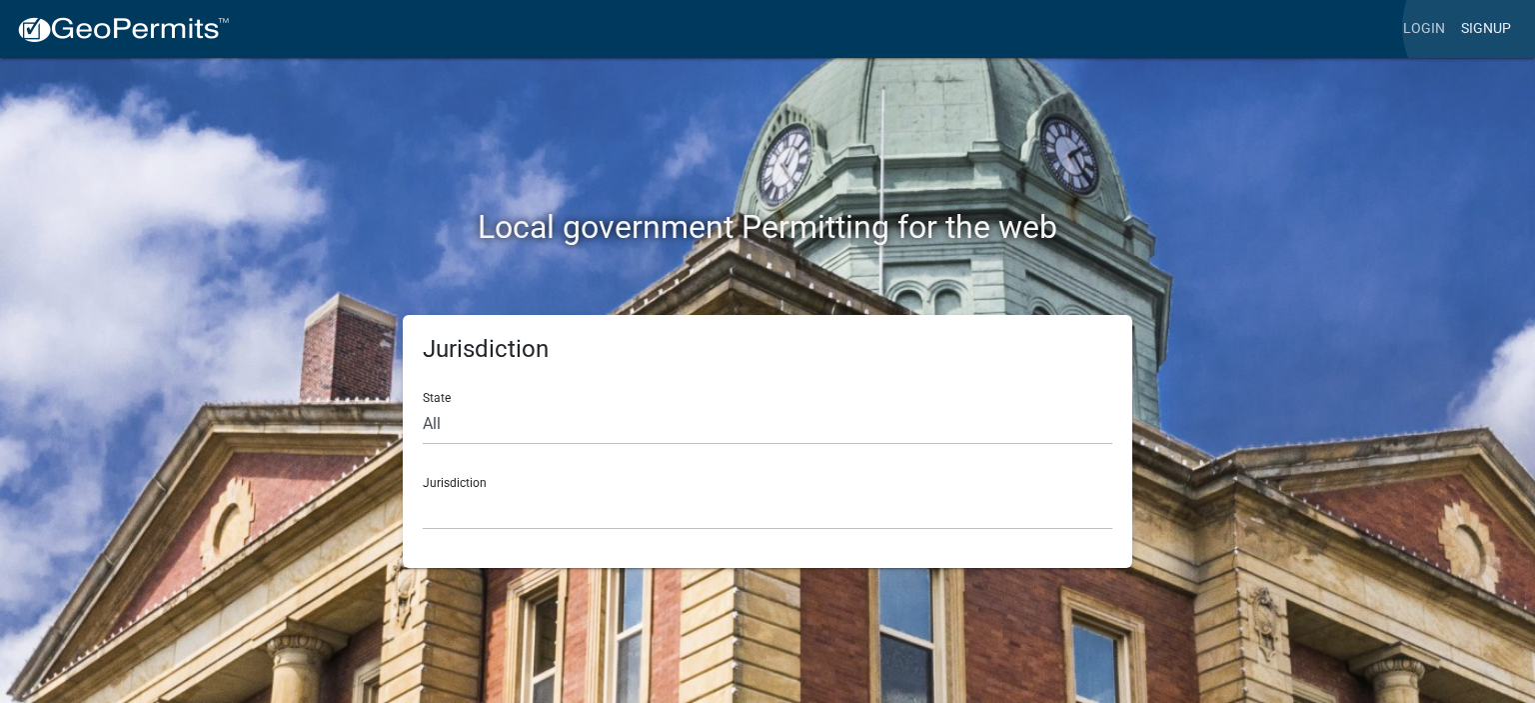
click at [1484, 27] on link "Signup" at bounding box center [1486, 29] width 66 height 38
